Goal: Find specific page/section: Find specific page/section

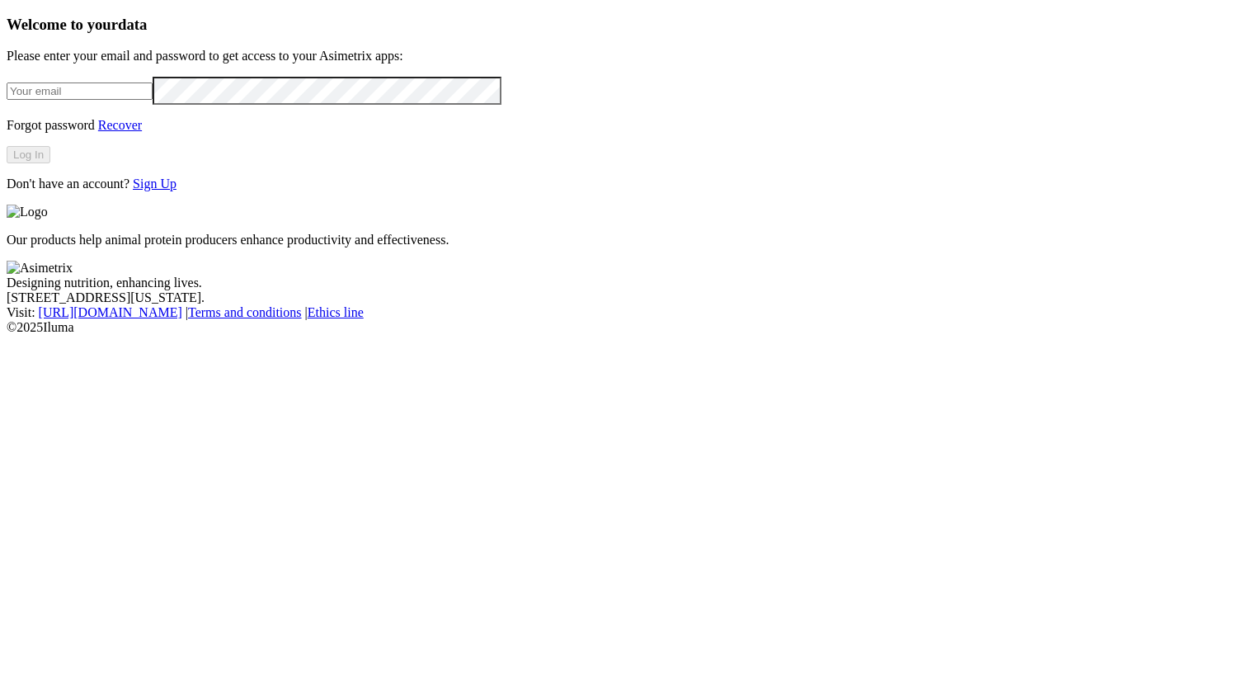
click at [153, 100] on input "email" at bounding box center [80, 90] width 146 height 17
click at [7, 335] on com-1password-button at bounding box center [7, 335] width 0 height 0
type input "[PERSON_NAME][EMAIL_ADDRESS][PERSON_NAME][PERSON_NAME][DOMAIN_NAME]"
click at [50, 163] on button "Log In" at bounding box center [29, 154] width 44 height 17
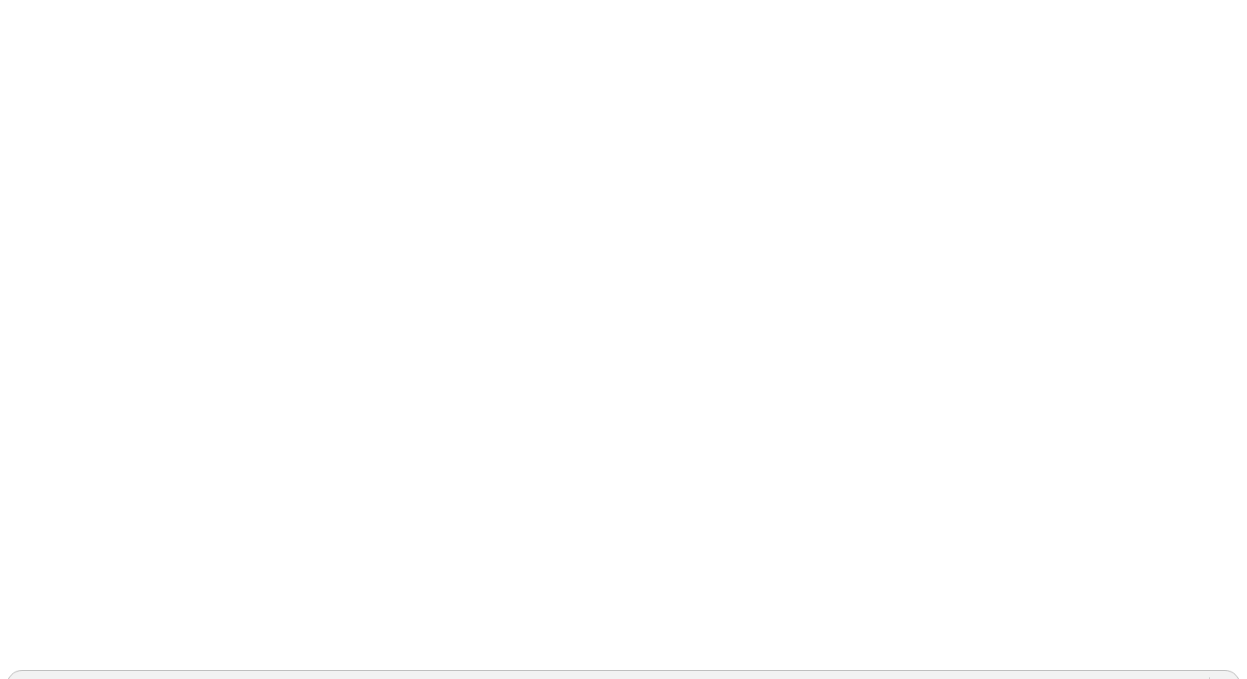
click at [984, 673] on div "ACONDESA-CERDOS" at bounding box center [608, 685] width 1202 height 25
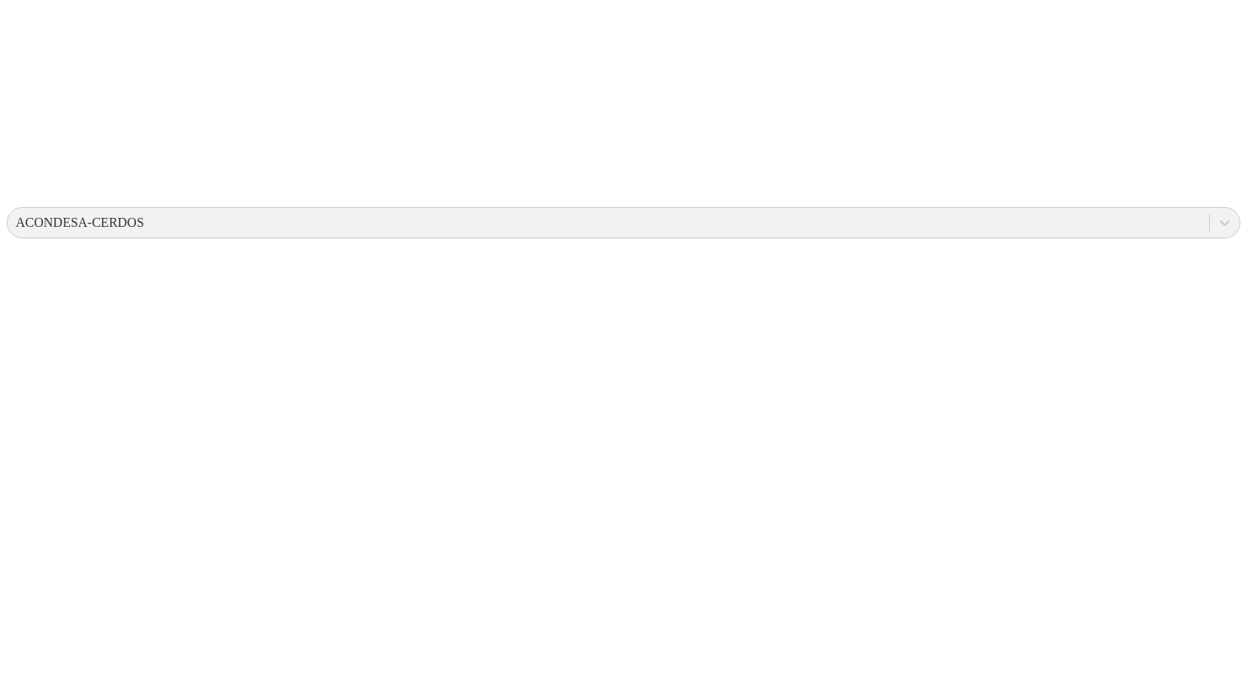
scroll to position [356, 0]
